Goal: Information Seeking & Learning: Learn about a topic

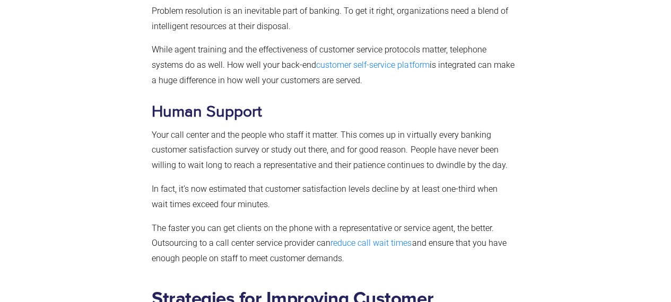
scroll to position [1926, 0]
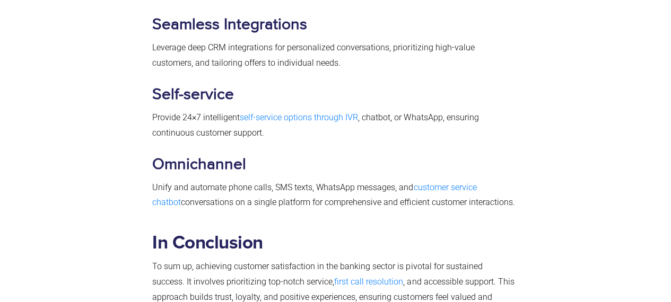
scroll to position [4403, 0]
